Goal: Obtain resource: Download file/media

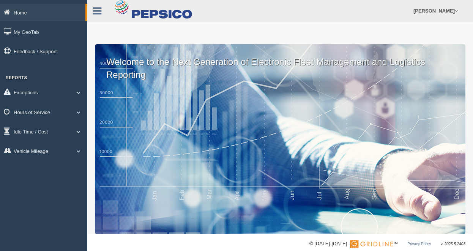
click at [42, 98] on link "Exceptions" at bounding box center [43, 92] width 87 height 17
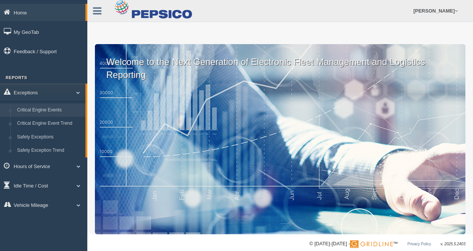
click at [49, 113] on link "Critical Engine Events" at bounding box center [50, 110] width 72 height 14
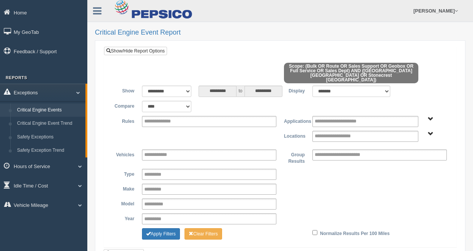
click at [47, 87] on link "Exceptions" at bounding box center [42, 92] width 85 height 17
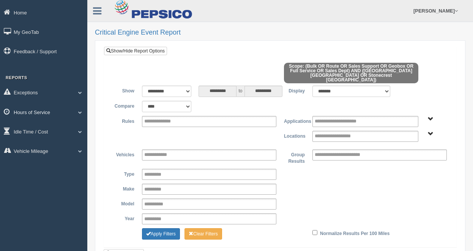
click at [60, 114] on link "Hours of Service" at bounding box center [43, 111] width 87 height 17
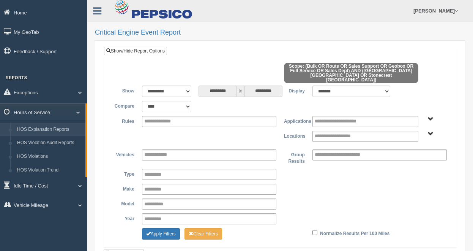
click at [53, 131] on link "HOS Explanation Reports" at bounding box center [50, 130] width 72 height 14
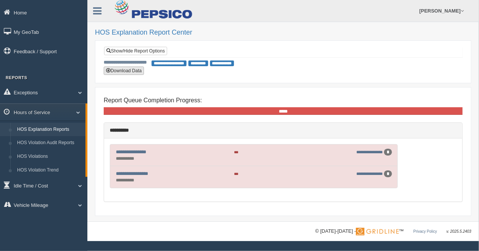
click at [125, 72] on button "Download Data" at bounding box center [124, 70] width 40 height 8
